Goal: Check status: Check status

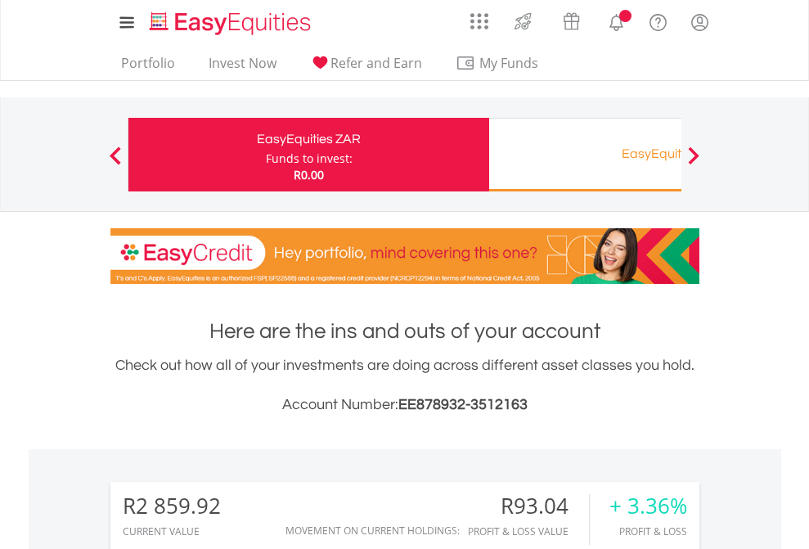
scroll to position [157, 257]
click at [266, 155] on div "Funds to invest:" at bounding box center [309, 159] width 87 height 16
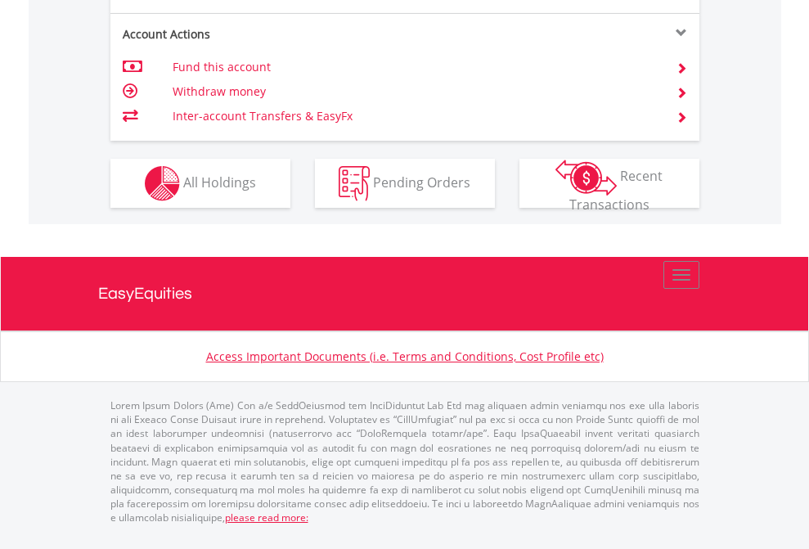
scroll to position [1535, 0]
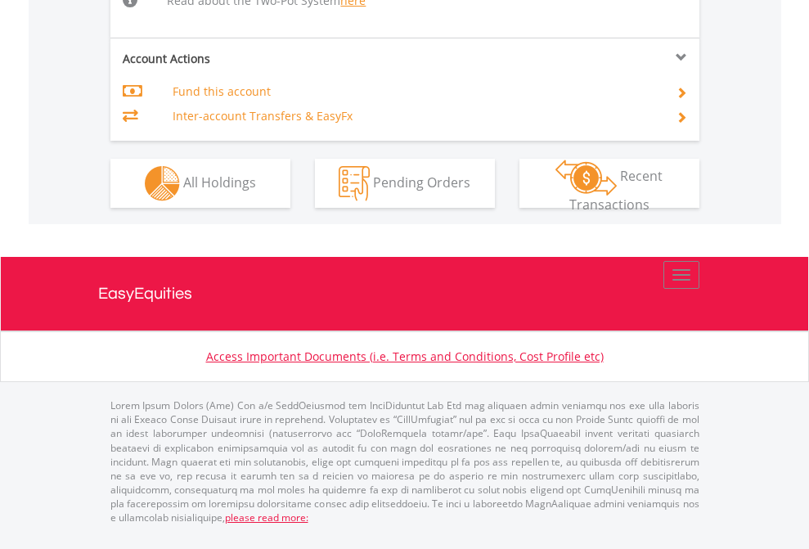
scroll to position [1664, 0]
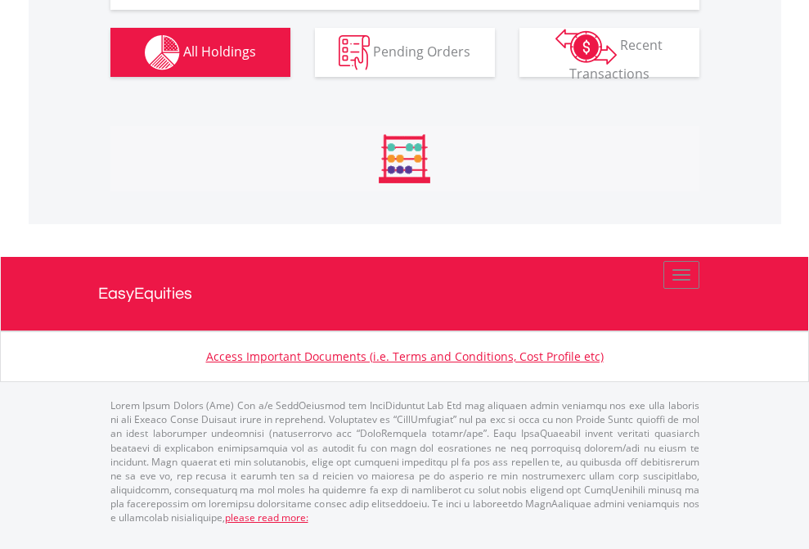
scroll to position [157, 257]
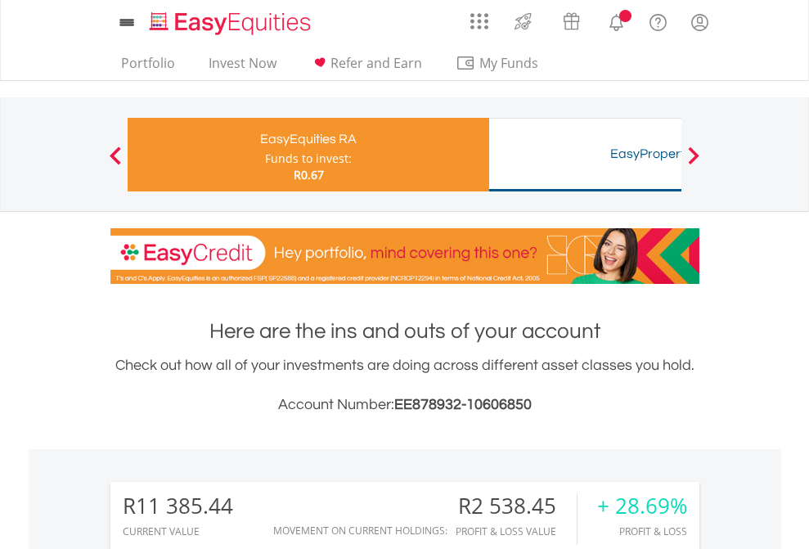
scroll to position [157, 257]
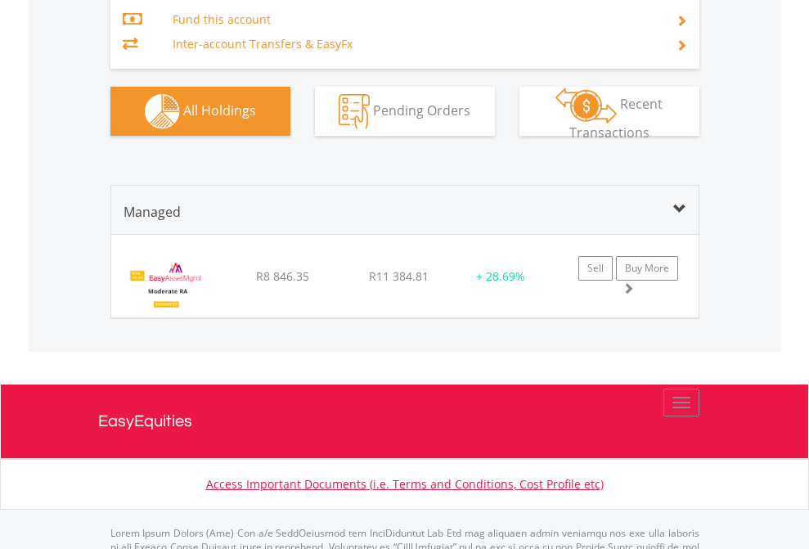
scroll to position [1920, 0]
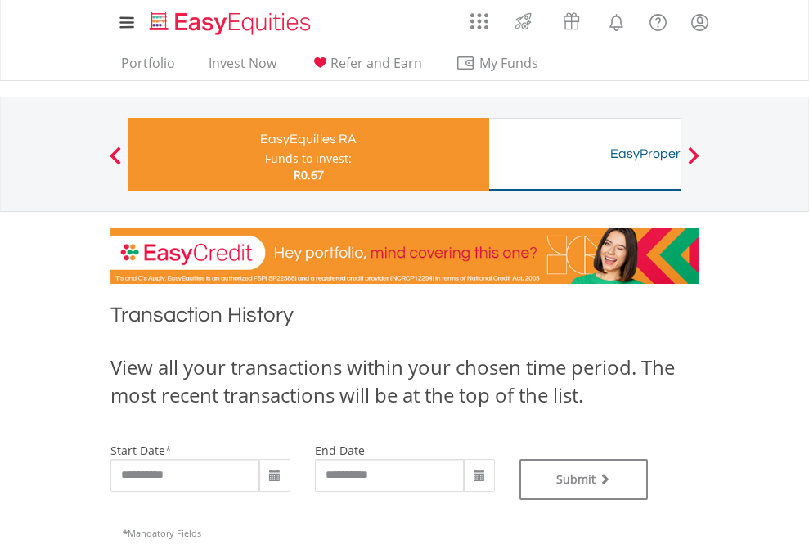
type input "**********"
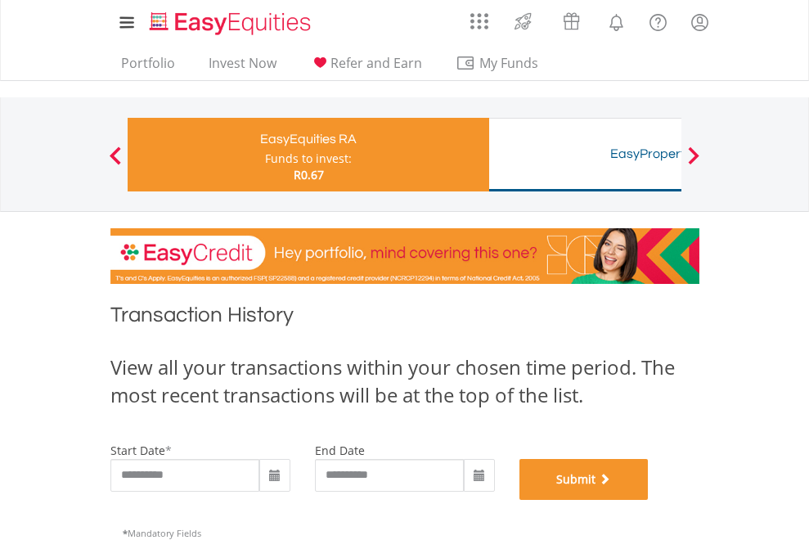
click at [649, 500] on button "Submit" at bounding box center [583, 479] width 129 height 41
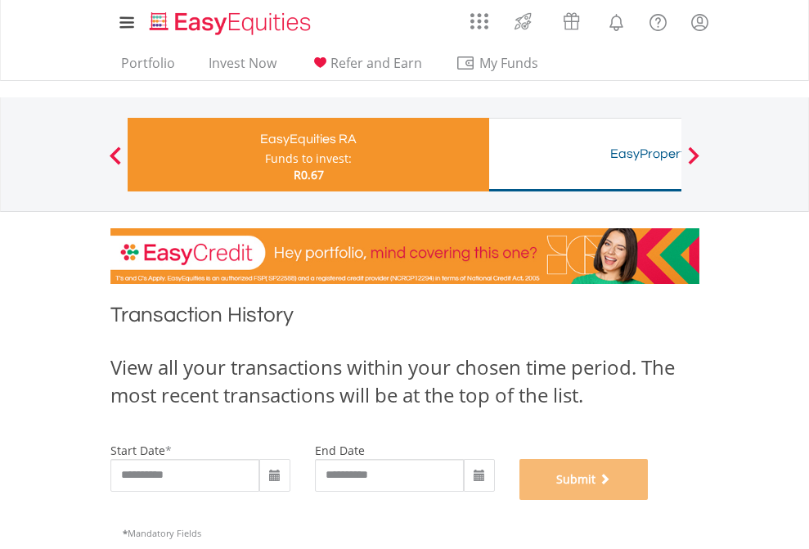
scroll to position [663, 0]
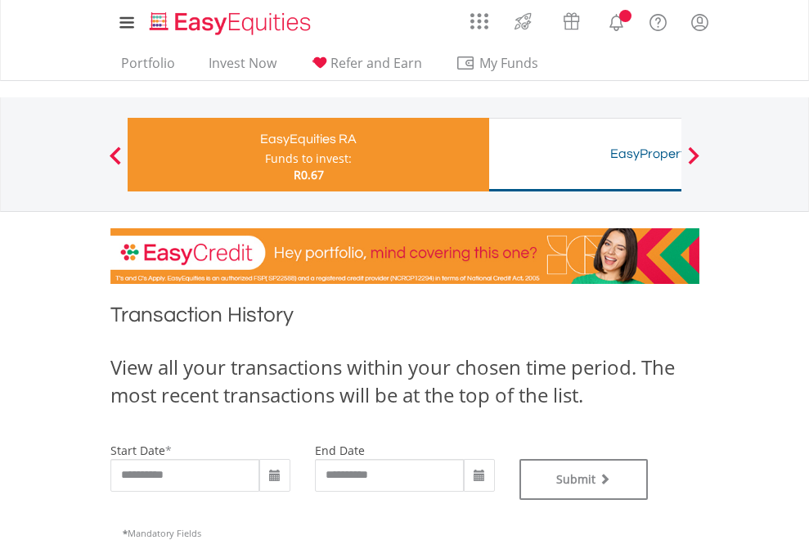
click at [265, 155] on div "Funds to invest:" at bounding box center [308, 159] width 87 height 16
type input "**********"
